Goal: Task Accomplishment & Management: Complete application form

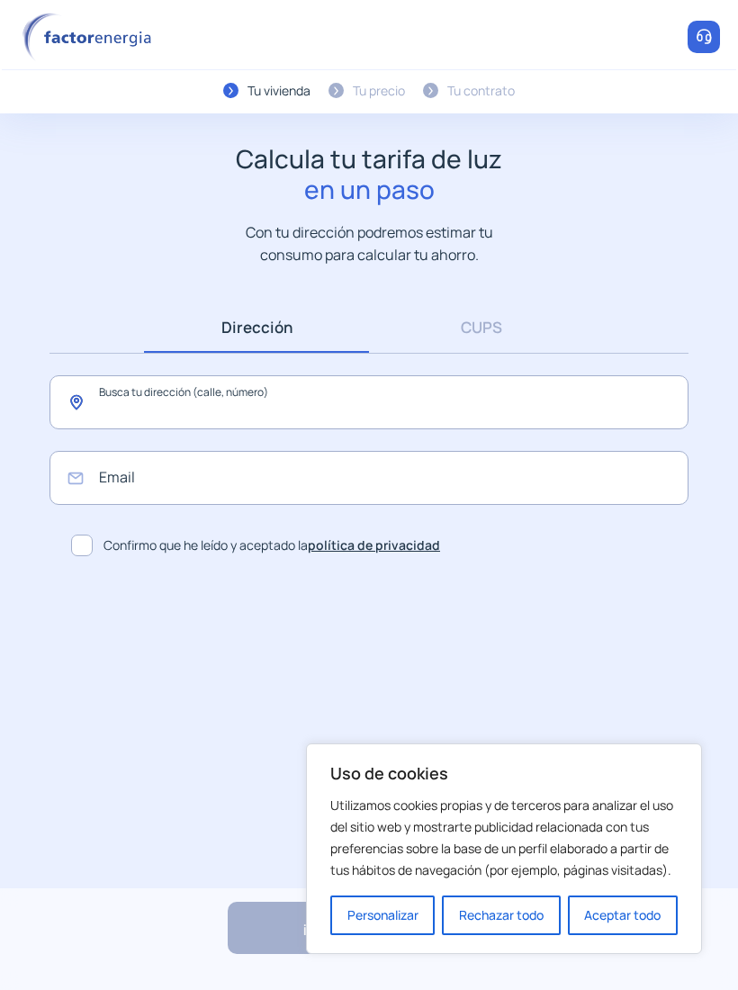
click at [473, 398] on input "text" at bounding box center [369, 402] width 639 height 54
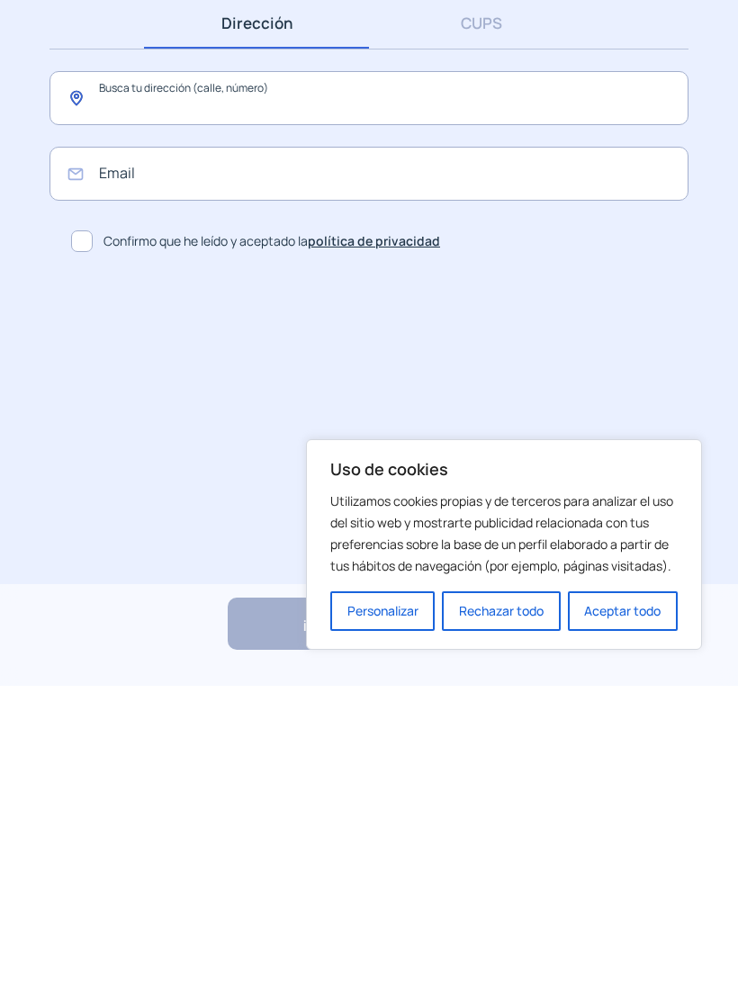
scroll to position [1, 0]
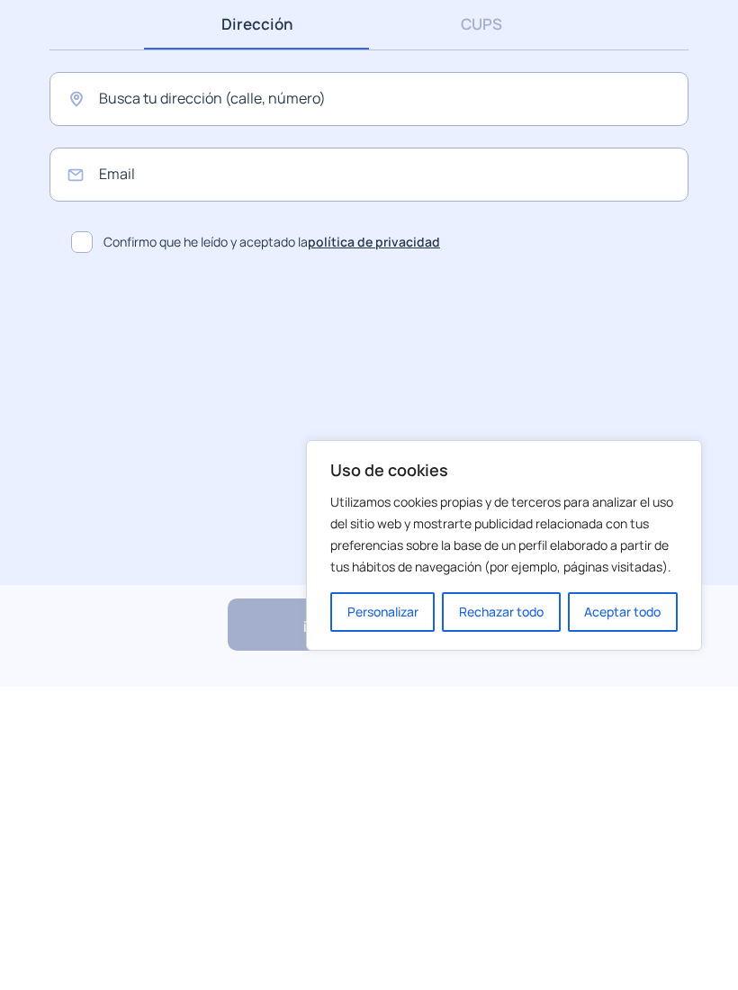
click at [637, 896] on button "Aceptar todo" at bounding box center [623, 916] width 110 height 40
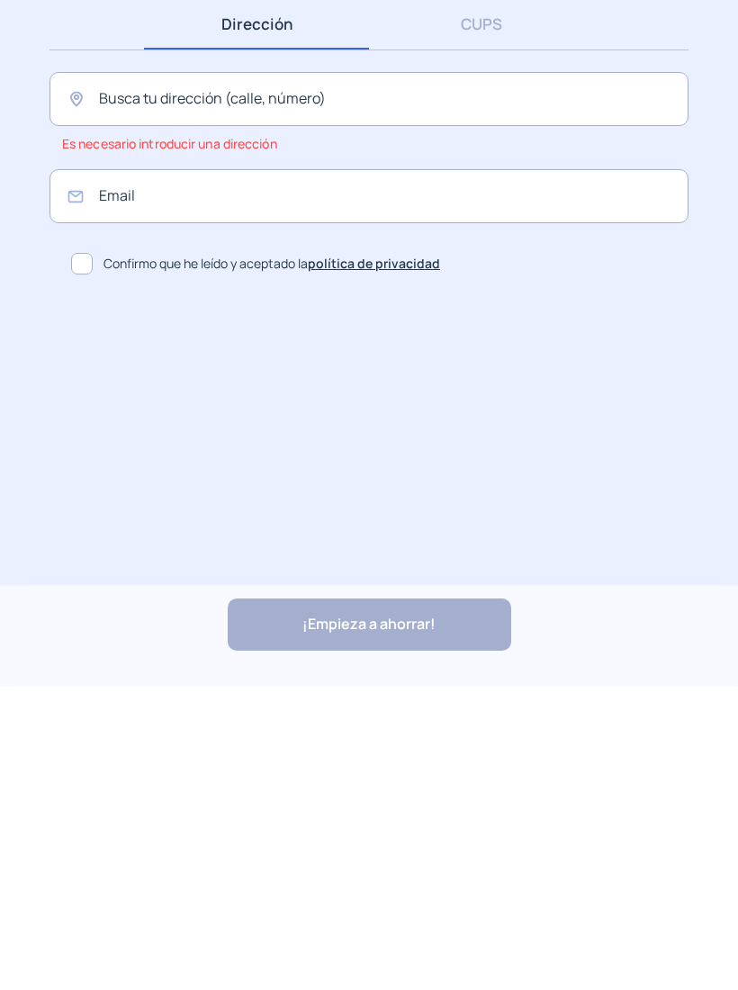
scroll to position [0, 0]
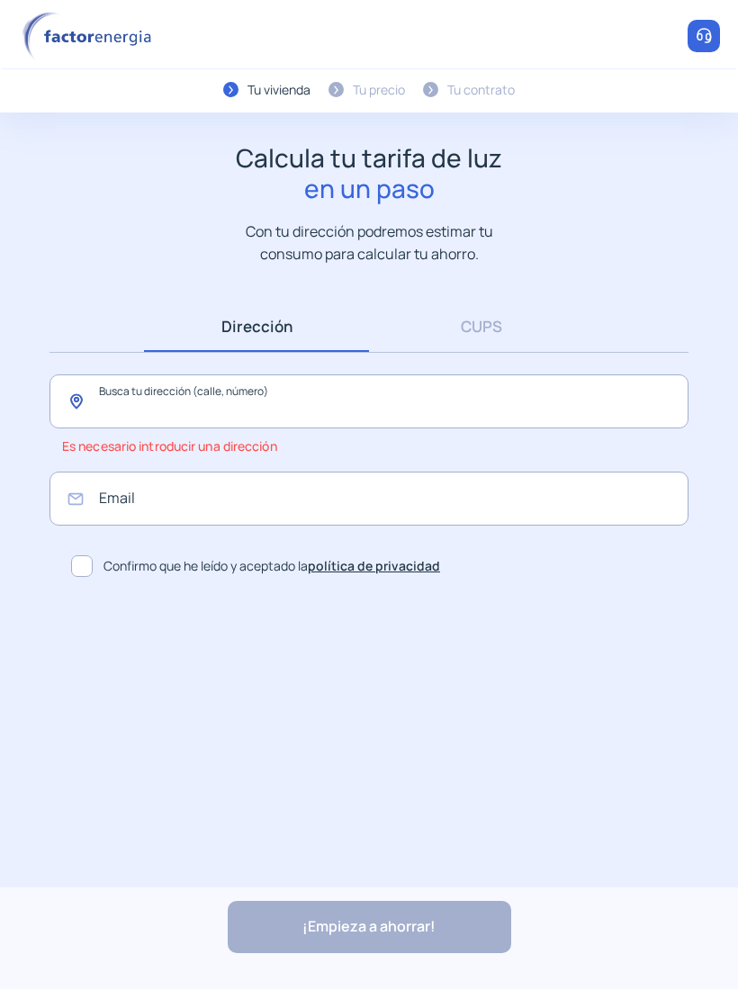
click at [510, 404] on input "text" at bounding box center [369, 402] width 639 height 54
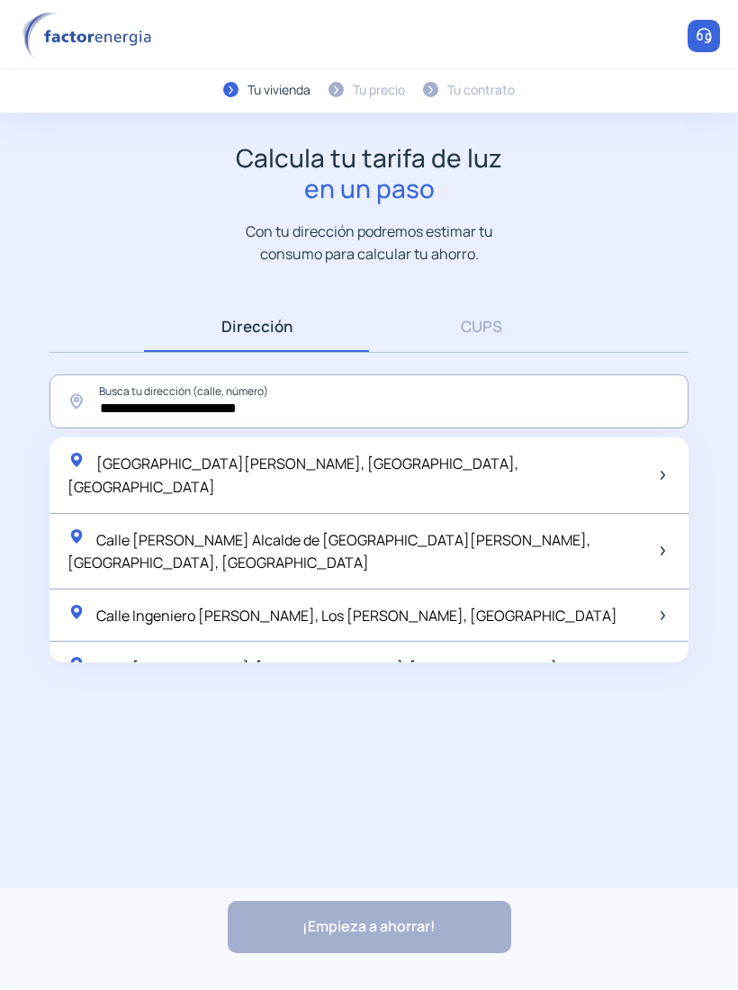
click at [385, 454] on div "[GEOGRAPHIC_DATA][PERSON_NAME], [GEOGRAPHIC_DATA], [GEOGRAPHIC_DATA]" at bounding box center [369, 476] width 639 height 76
type input "**********"
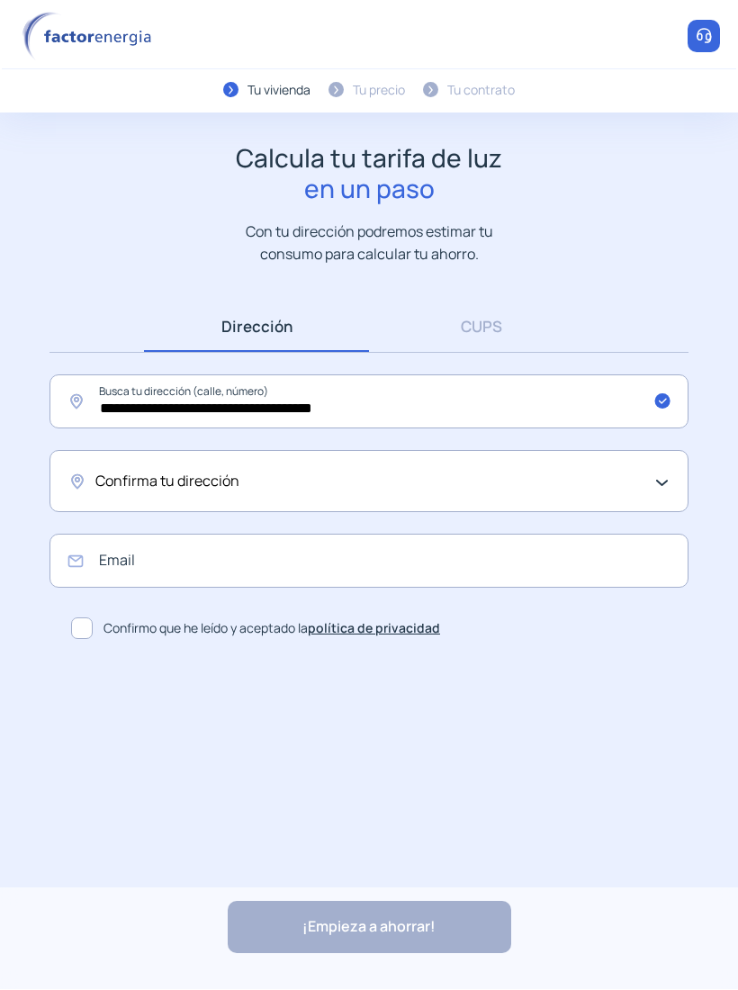
click at [507, 475] on div "Confirma tu dirección" at bounding box center [364, 482] width 538 height 23
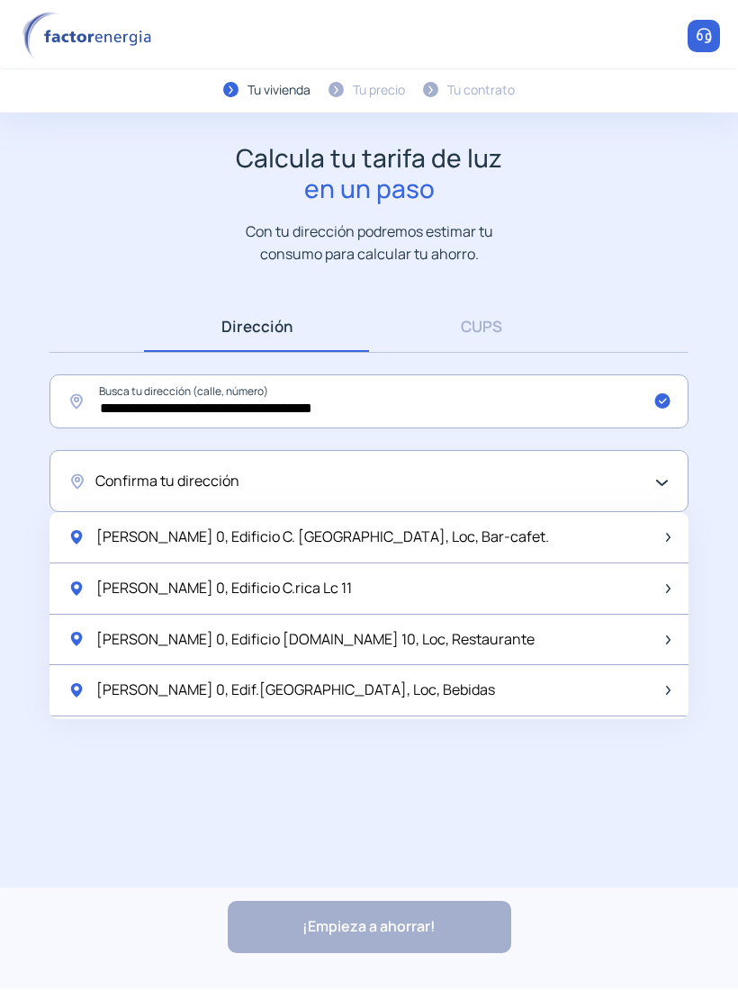
click at [431, 537] on div "[PERSON_NAME] 0, Edificio C. [GEOGRAPHIC_DATA], Loc, Bar-cafet." at bounding box center [369, 538] width 639 height 51
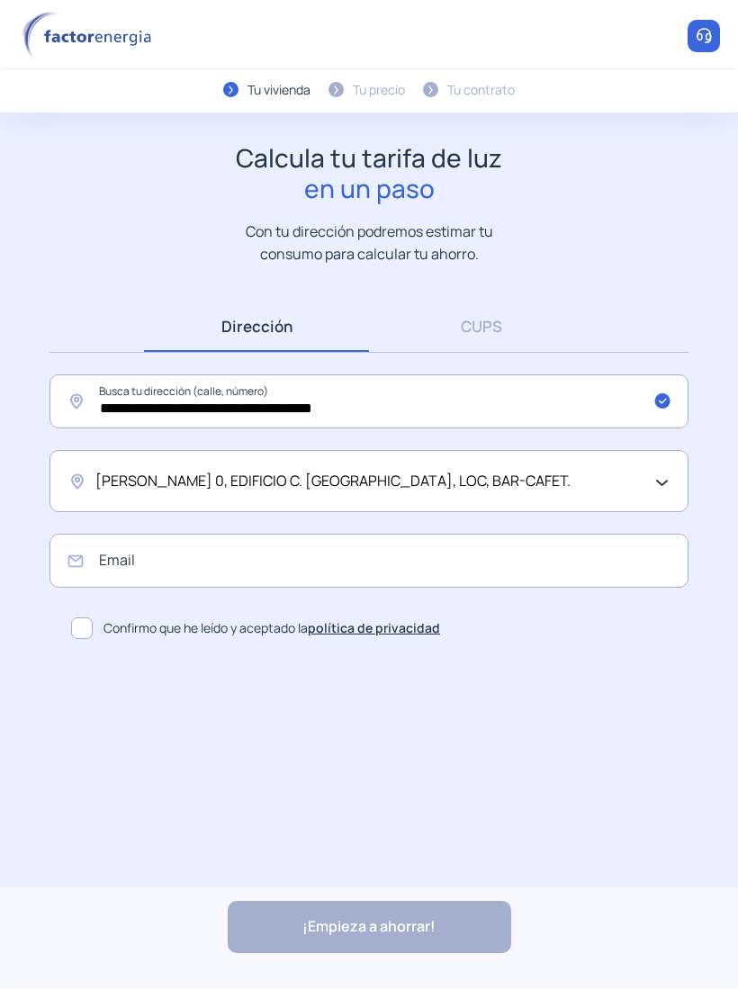
click at [519, 465] on div "[PERSON_NAME] 0, EDIFICIO C. [GEOGRAPHIC_DATA], LOC, BAR-CAFET." at bounding box center [369, 482] width 639 height 62
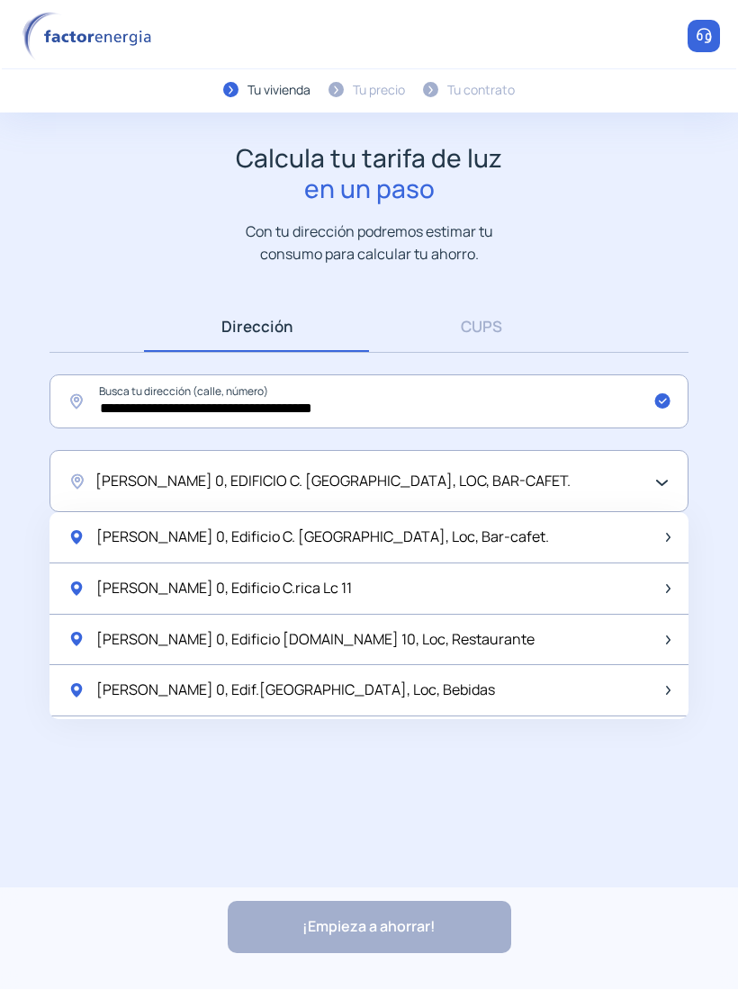
click at [530, 474] on div "[PERSON_NAME] 0, EDIFICIO C. [GEOGRAPHIC_DATA], LOC, BAR-CAFET." at bounding box center [364, 482] width 538 height 23
click at [510, 395] on input "**********" at bounding box center [369, 402] width 639 height 54
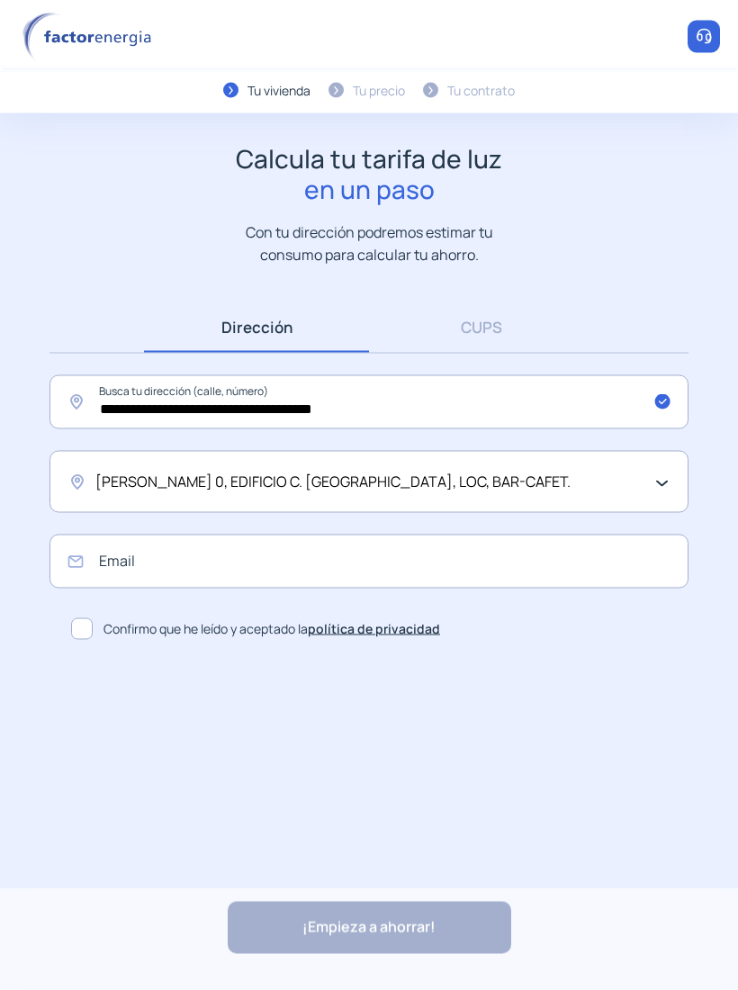
click at [526, 482] on div "[PERSON_NAME] 0, EDIFICIO C. [GEOGRAPHIC_DATA], LOC, BAR-CAFET." at bounding box center [364, 482] width 538 height 23
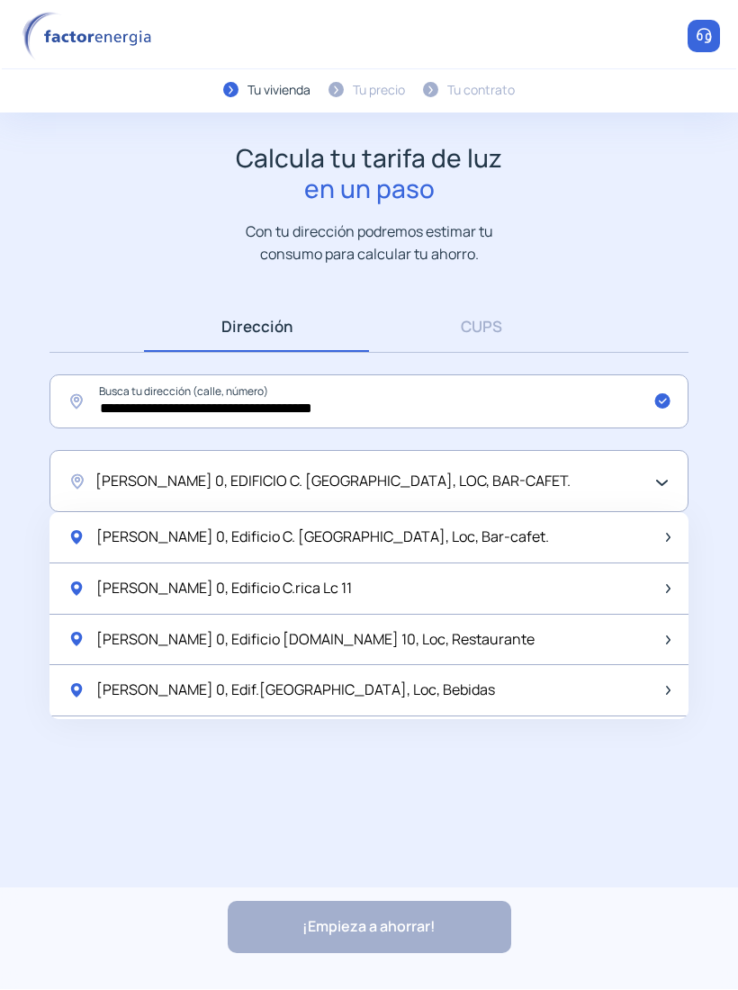
click at [542, 474] on div "[PERSON_NAME] 0, EDIFICIO C. [GEOGRAPHIC_DATA], LOC, BAR-CAFET." at bounding box center [364, 482] width 538 height 23
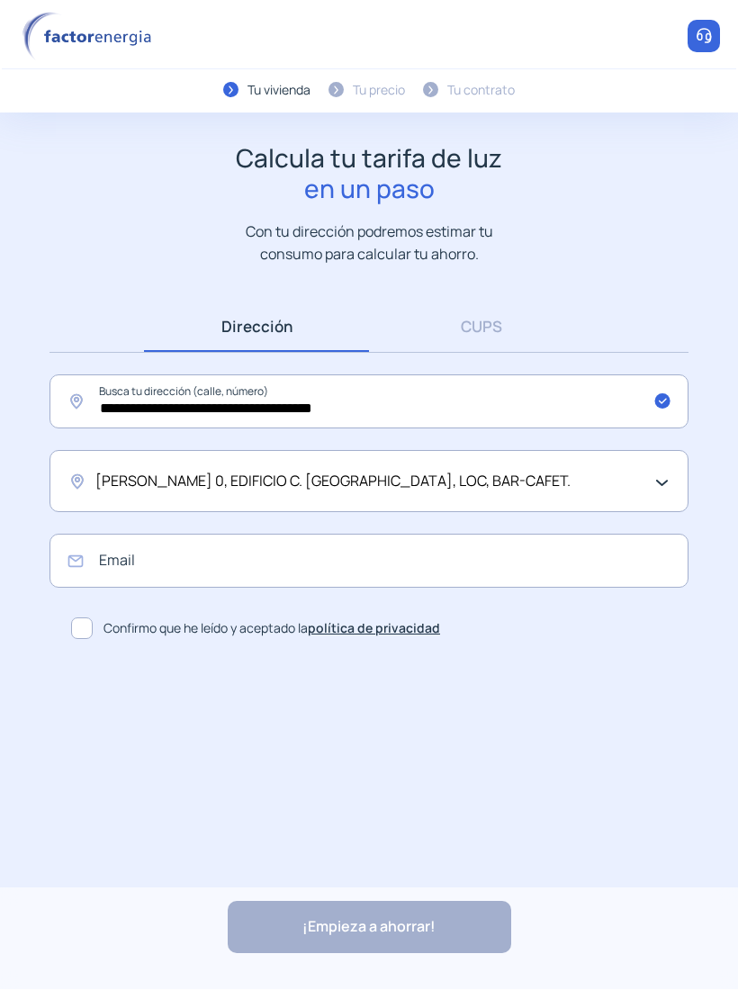
click at [492, 487] on div "[PERSON_NAME] 0, EDIFICIO C. [GEOGRAPHIC_DATA], LOC, BAR-CAFET." at bounding box center [364, 482] width 538 height 23
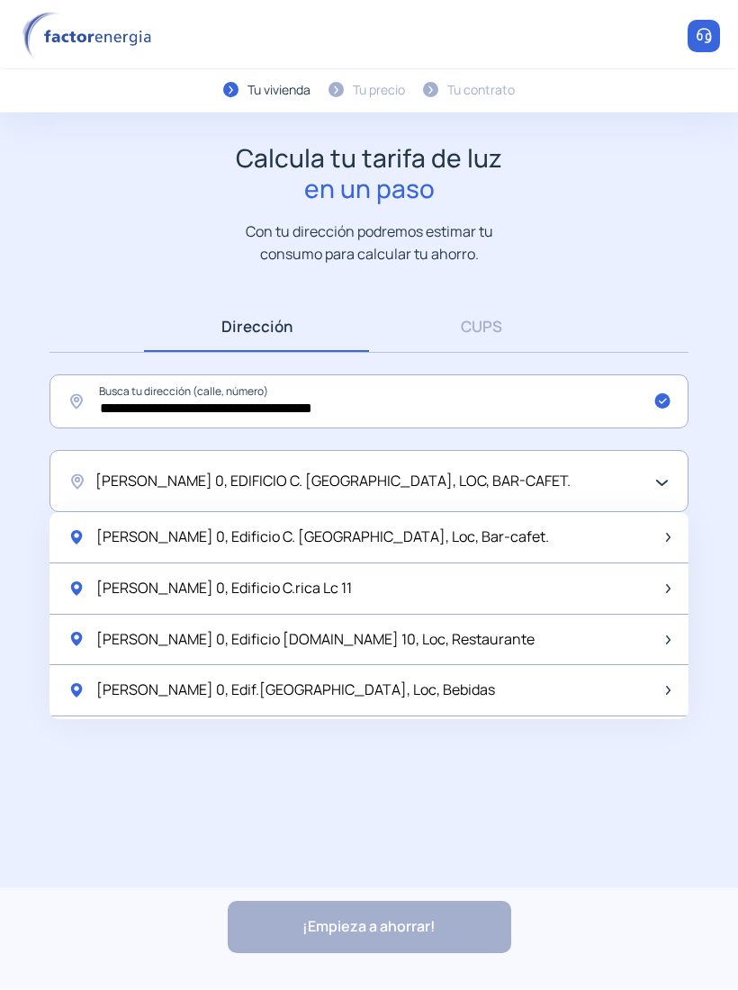
click at [657, 476] on div "[PERSON_NAME] 0, EDIFICIO C. [GEOGRAPHIC_DATA], LOC, BAR-CAFET." at bounding box center [369, 482] width 639 height 62
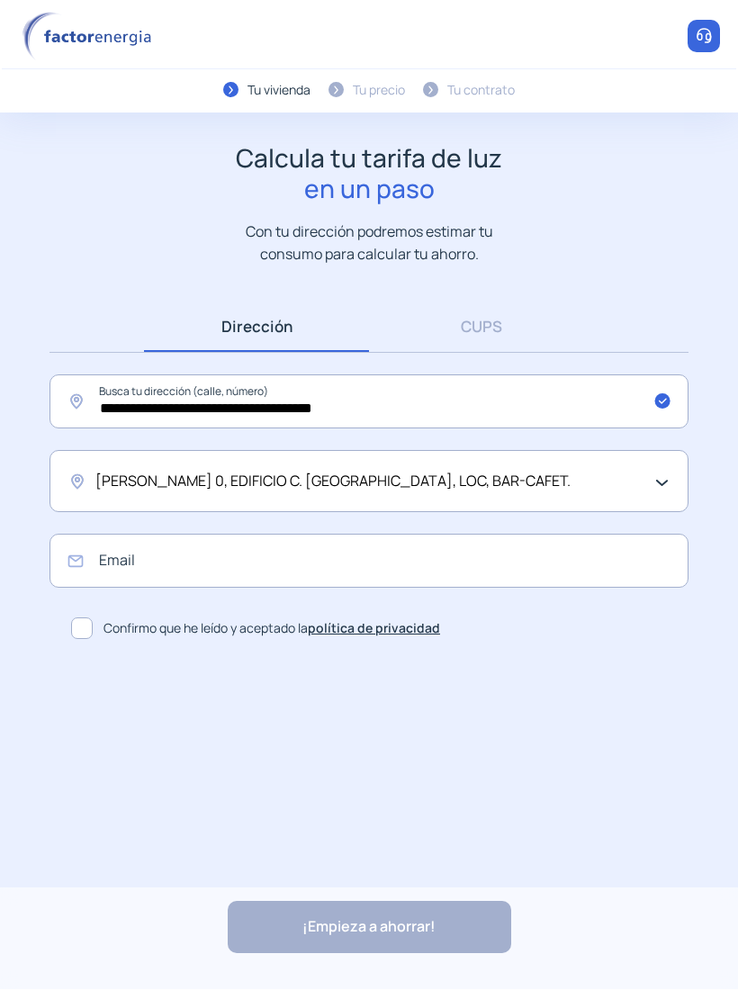
click at [340, 495] on div "[PERSON_NAME] 0, EDIFICIO C. [GEOGRAPHIC_DATA], LOC, BAR-CAFET." at bounding box center [369, 482] width 639 height 62
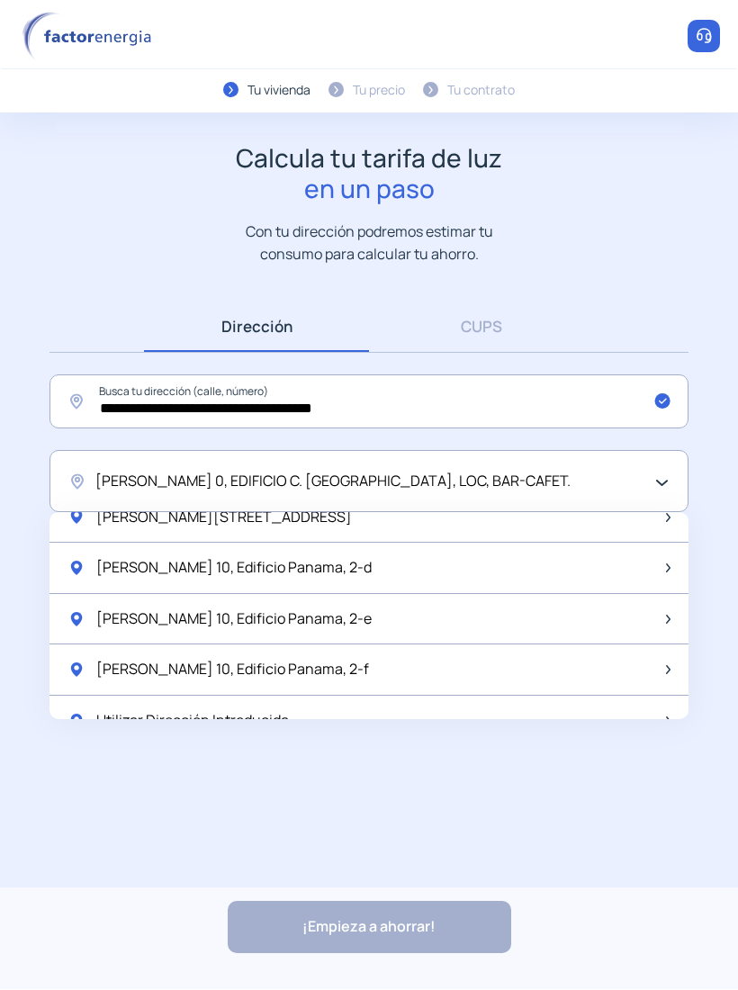
scroll to position [2363, 0]
click at [363, 646] on div "[PERSON_NAME] 10, Edificio Panama, 2-f" at bounding box center [369, 671] width 639 height 51
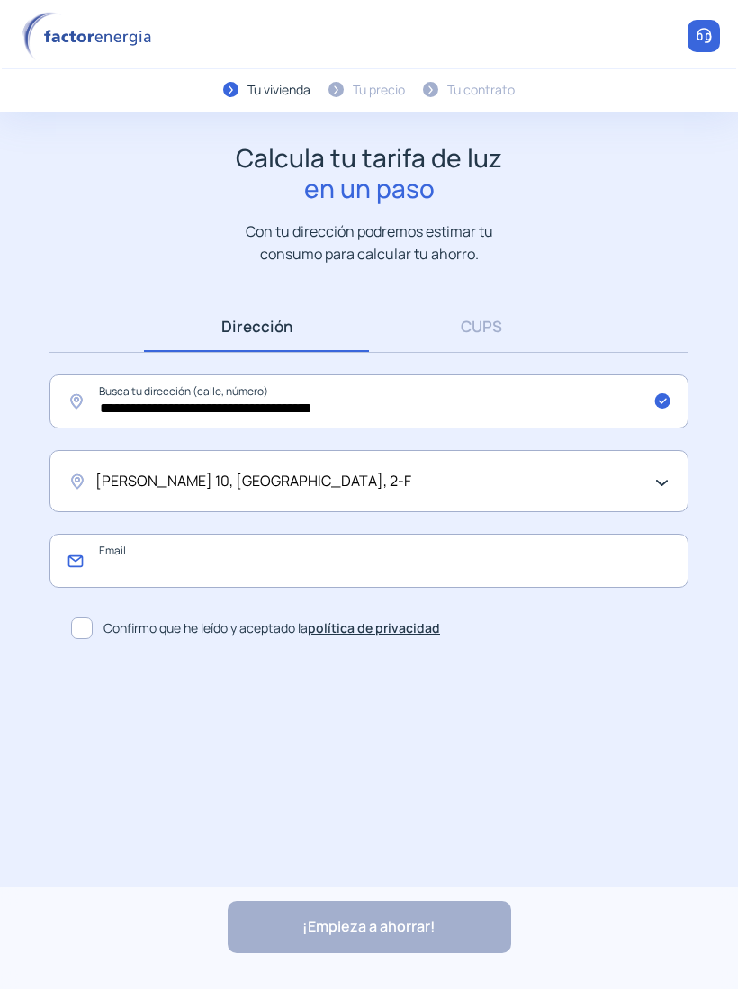
click at [517, 564] on input "email" at bounding box center [369, 562] width 639 height 54
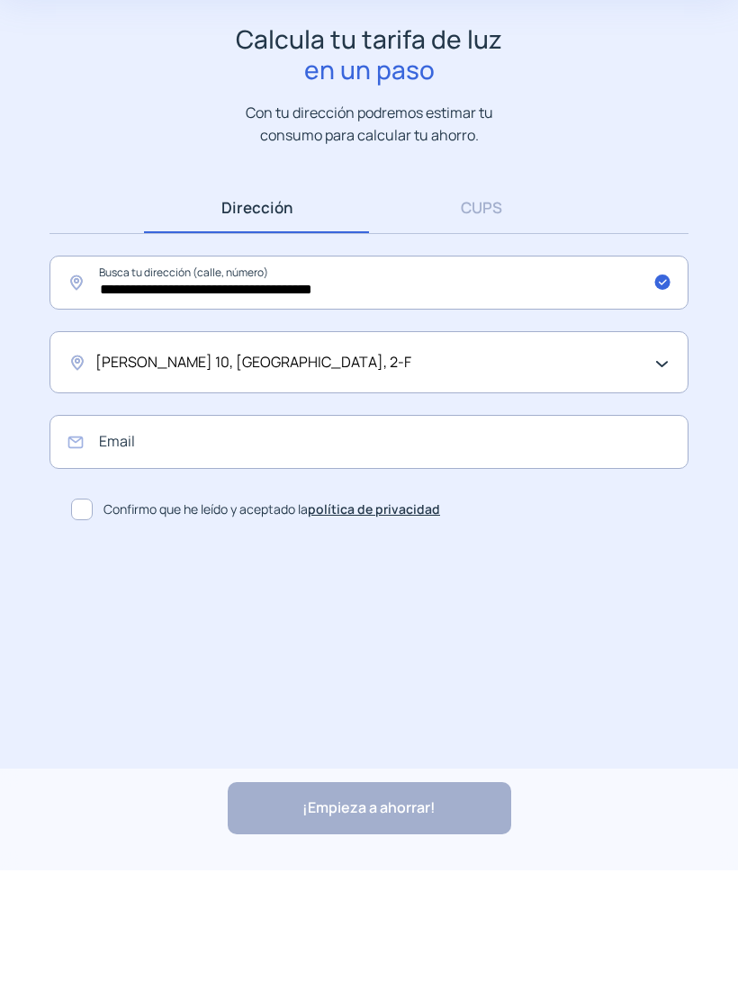
click at [88, 618] on span at bounding box center [82, 629] width 22 height 22
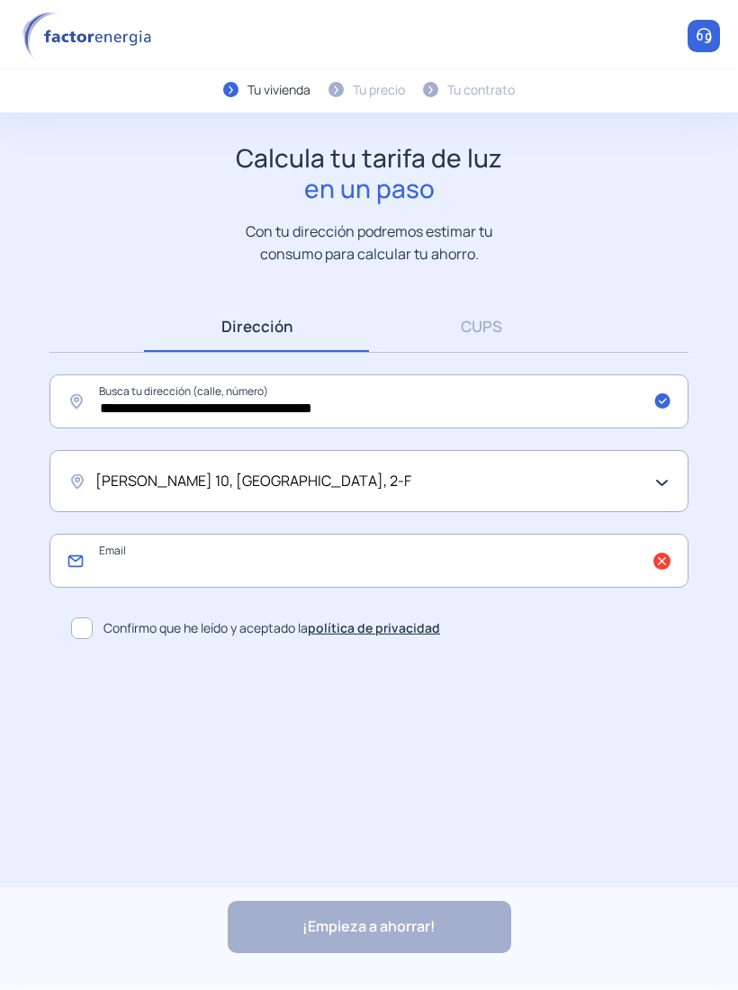
click at [424, 553] on input "email" at bounding box center [369, 562] width 639 height 54
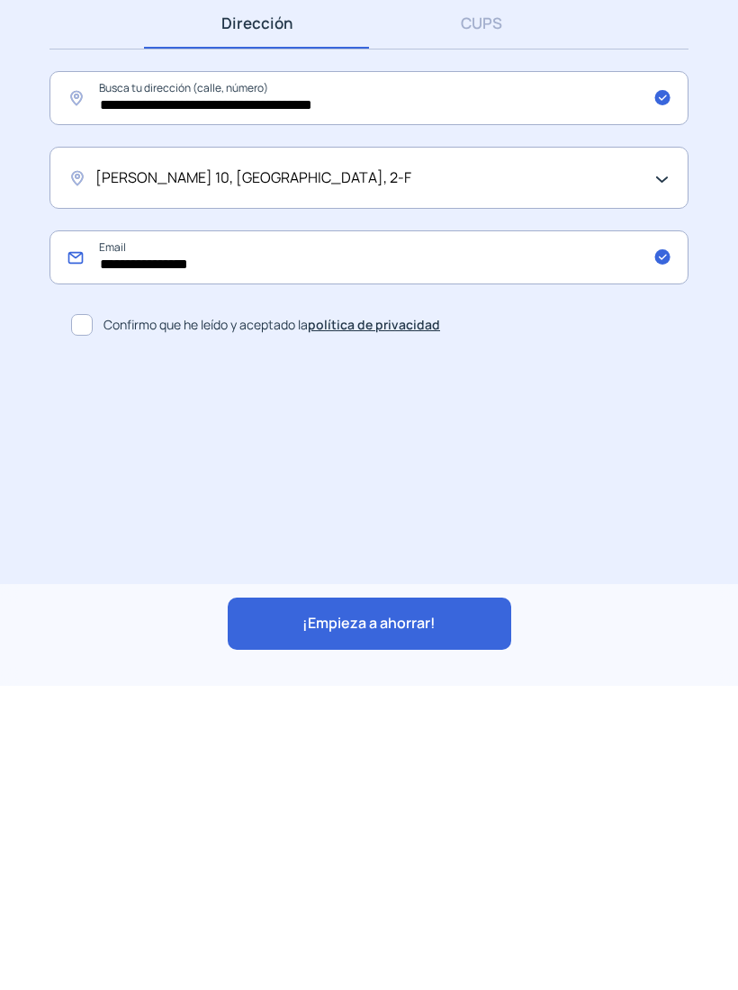
type input "**********"
click at [392, 916] on span "¡Empieza a ahorrar!" at bounding box center [368, 927] width 133 height 23
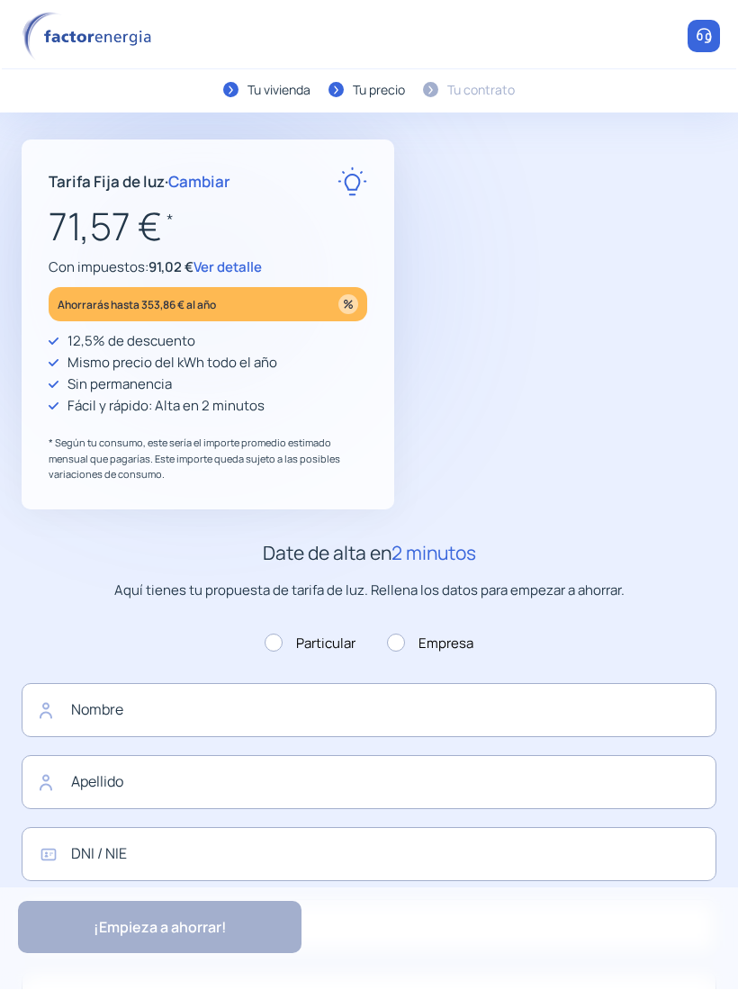
type input "**********"
